Goal: Task Accomplishment & Management: Use online tool/utility

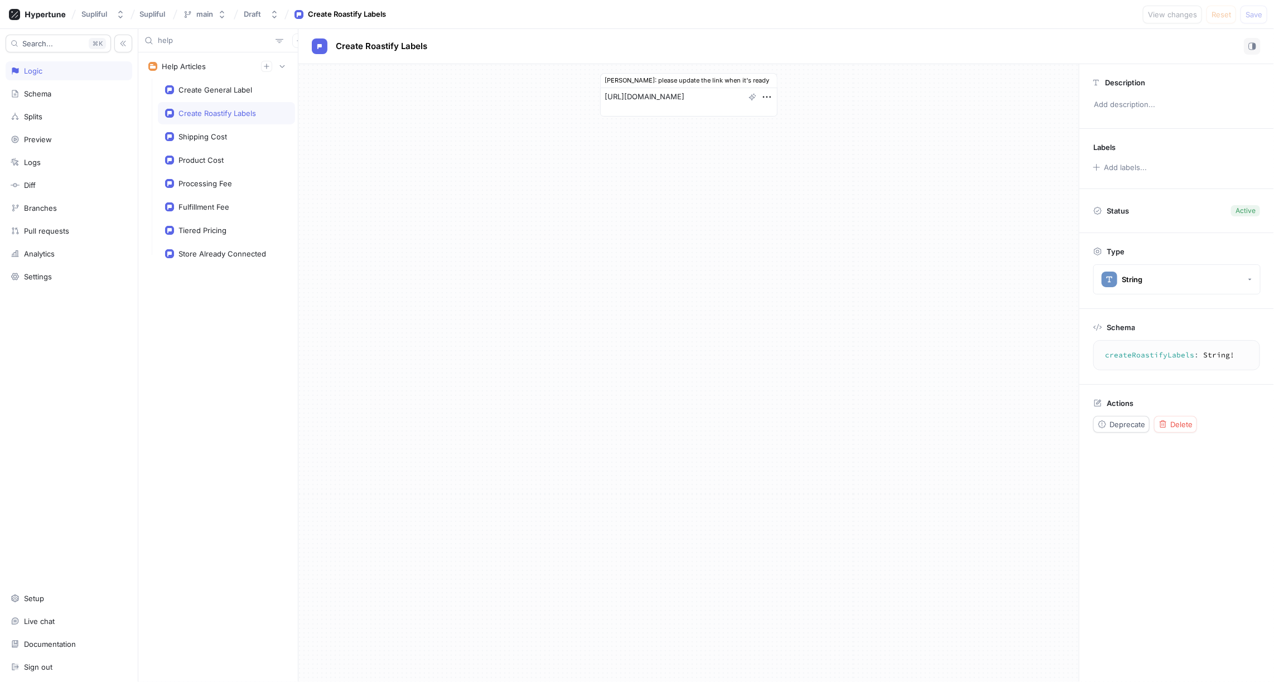
click at [248, 114] on div "Create Roastify Labels" at bounding box center [218, 113] width 78 height 9
click at [227, 89] on div "Create General Label" at bounding box center [216, 89] width 74 height 9
type textarea "x"
click at [240, 90] on div "Create General Label" at bounding box center [216, 89] width 74 height 9
type textarea "x"
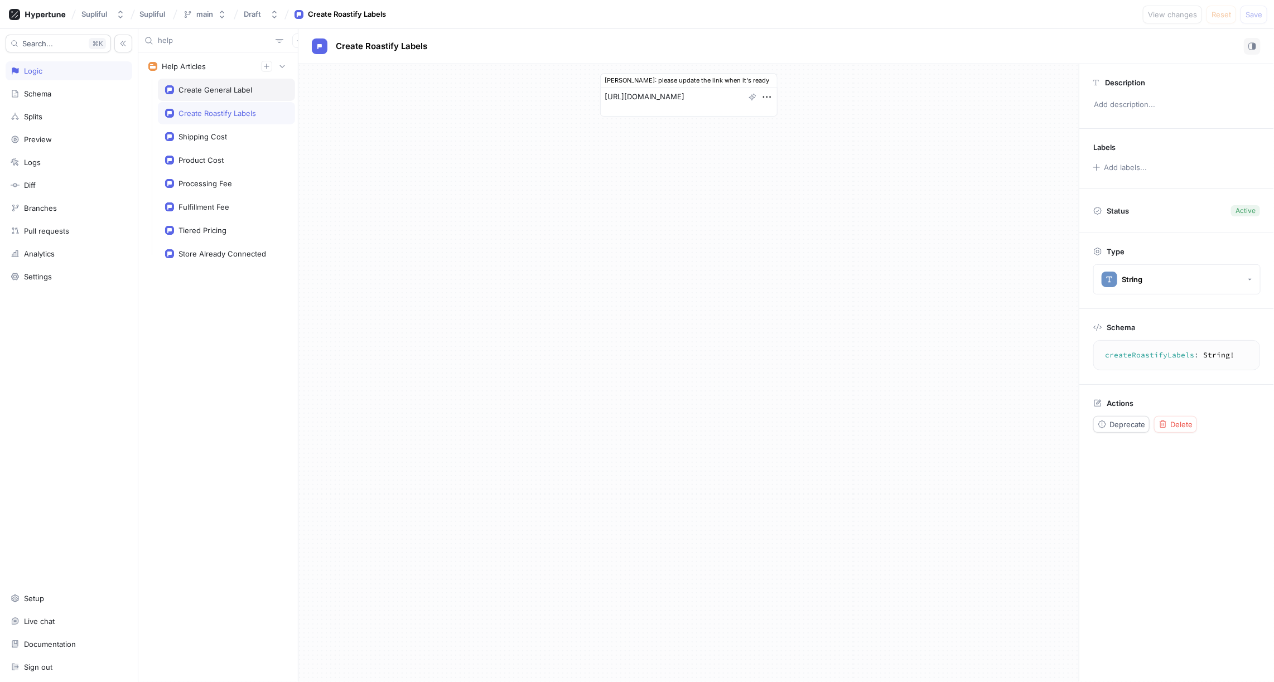
type textarea "createGeneralLabel: String!"
click at [239, 107] on div "Create Roastify Labels" at bounding box center [226, 113] width 137 height 22
type textarea "x"
type textarea "createRoastifyLabels: String!"
type textarea "x"
